Goal: Transaction & Acquisition: Purchase product/service

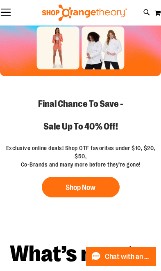
scroll to position [67, 0]
click at [87, 181] on button "Shop Now" at bounding box center [81, 187] width 78 height 21
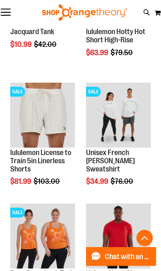
scroll to position [1148, 0]
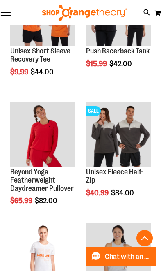
scroll to position [1852, 0]
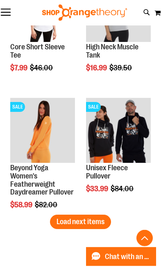
click at [94, 223] on span "Load next items" at bounding box center [81, 221] width 48 height 8
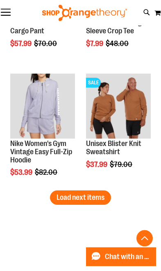
scroll to position [2849, 0]
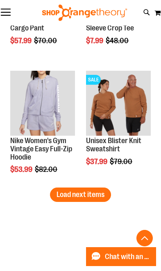
click at [98, 201] on button "Load next items" at bounding box center [80, 194] width 61 height 14
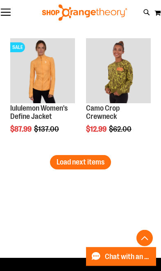
scroll to position [3606, 0]
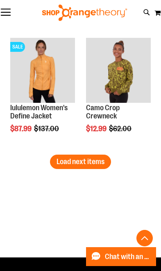
click at [104, 162] on span "Load next items" at bounding box center [81, 161] width 48 height 8
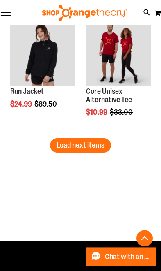
click at [97, 152] on button "Load next items" at bounding box center [80, 145] width 61 height 14
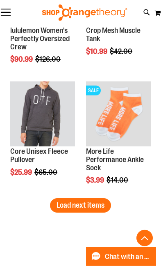
scroll to position [5011, 0]
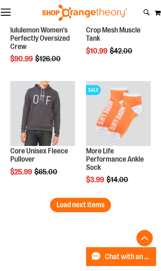
click at [94, 206] on span "Load next items" at bounding box center [81, 204] width 48 height 8
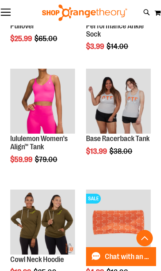
scroll to position [5145, 0]
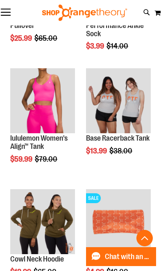
click at [52, 117] on img "product" at bounding box center [42, 100] width 65 height 65
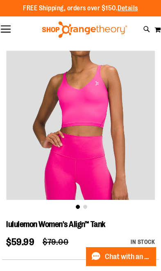
click at [138, 8] on link "Details" at bounding box center [128, 8] width 21 height 7
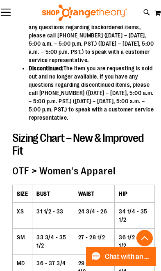
scroll to position [732, 0]
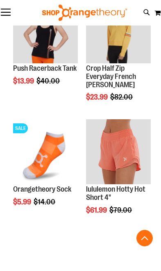
scroll to position [769, 0]
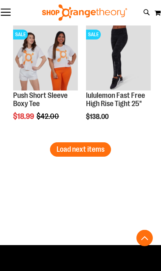
scroll to position [2192, 0]
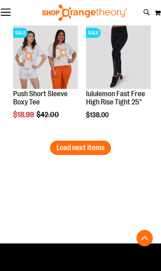
click at [97, 146] on span "Load next items" at bounding box center [81, 147] width 48 height 8
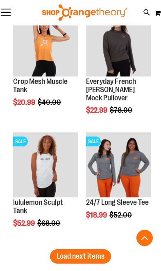
scroll to position [2809, 0]
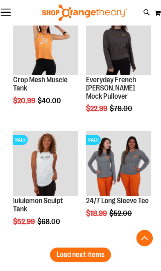
click at [90, 255] on span "Load next items" at bounding box center [81, 254] width 48 height 8
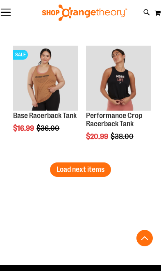
scroll to position [3618, 0]
click at [94, 172] on span "Load next items" at bounding box center [81, 169] width 48 height 8
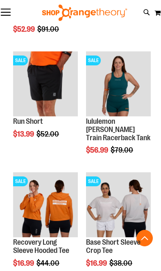
scroll to position [4097, 0]
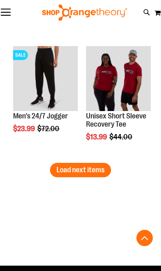
click at [87, 176] on button "Load next items" at bounding box center [80, 170] width 61 height 14
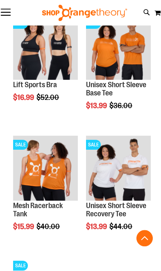
scroll to position [4736, 0]
